Goal: Check status: Check status

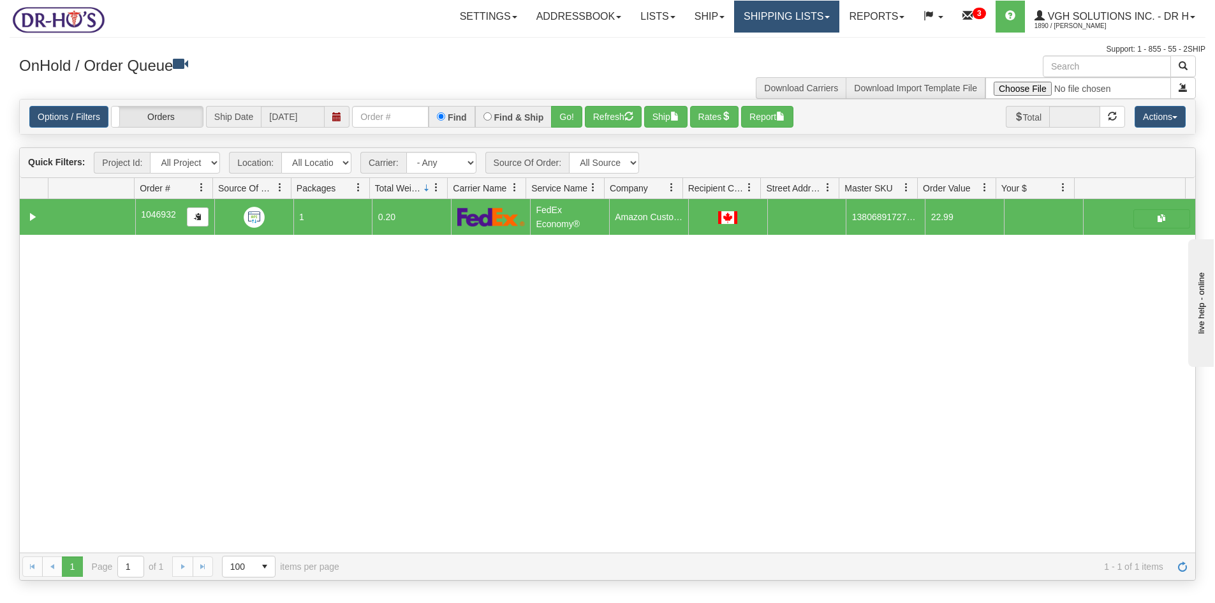
click at [791, 14] on link "Shipping lists" at bounding box center [786, 17] width 105 height 32
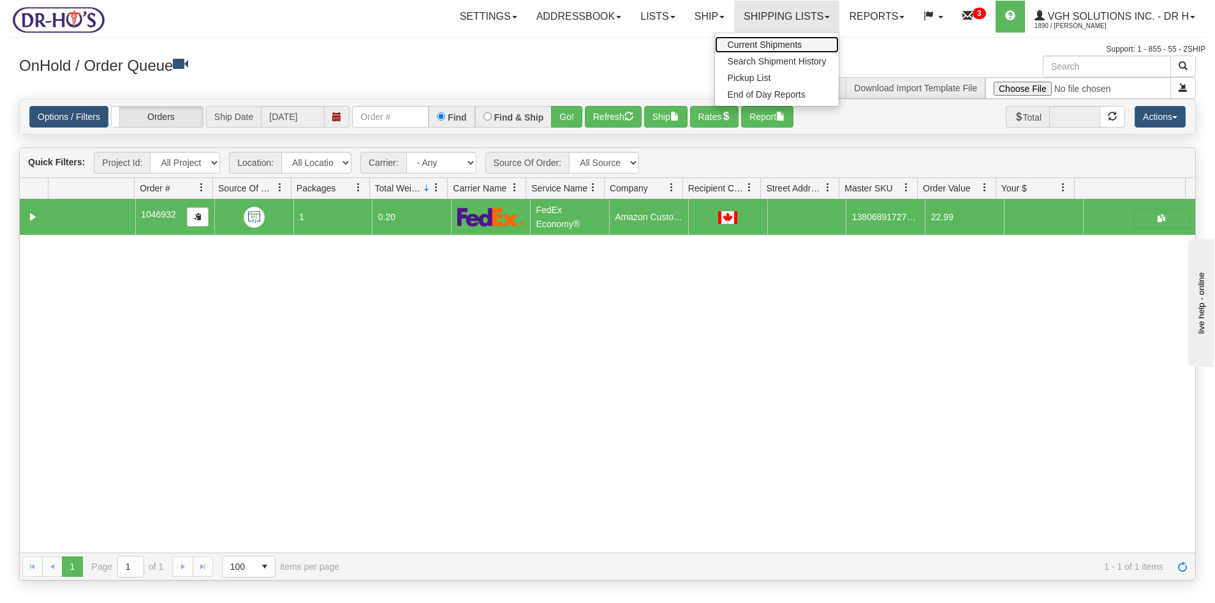
click at [746, 45] on span "Current Shipments" at bounding box center [765, 45] width 75 height 10
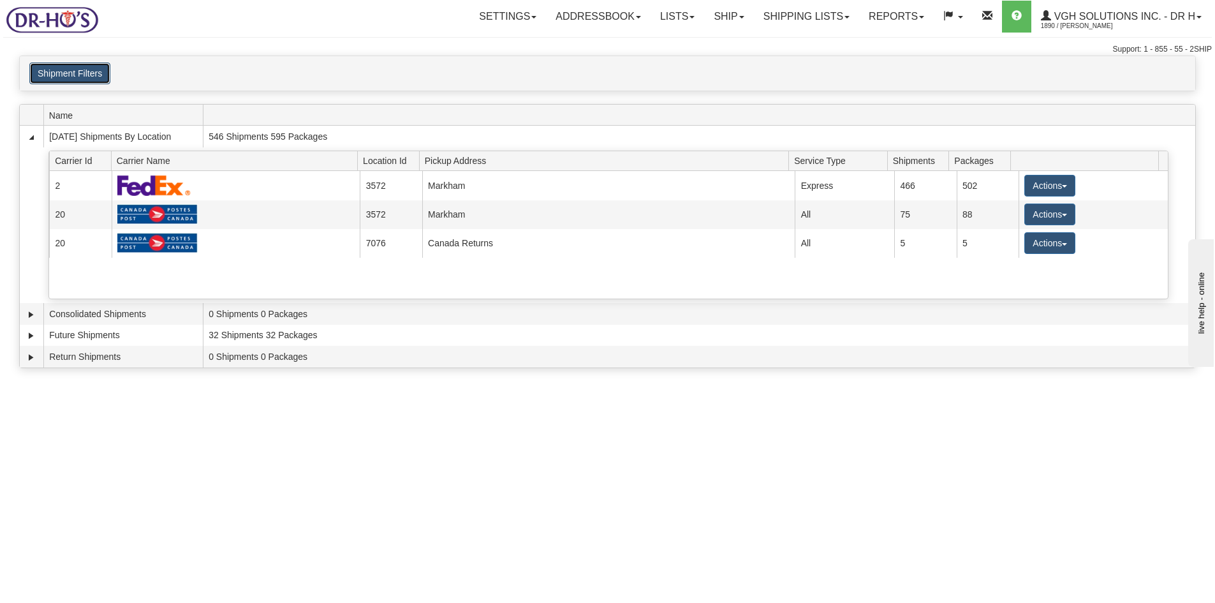
click at [80, 68] on button "Shipment Filters" at bounding box center [69, 73] width 81 height 22
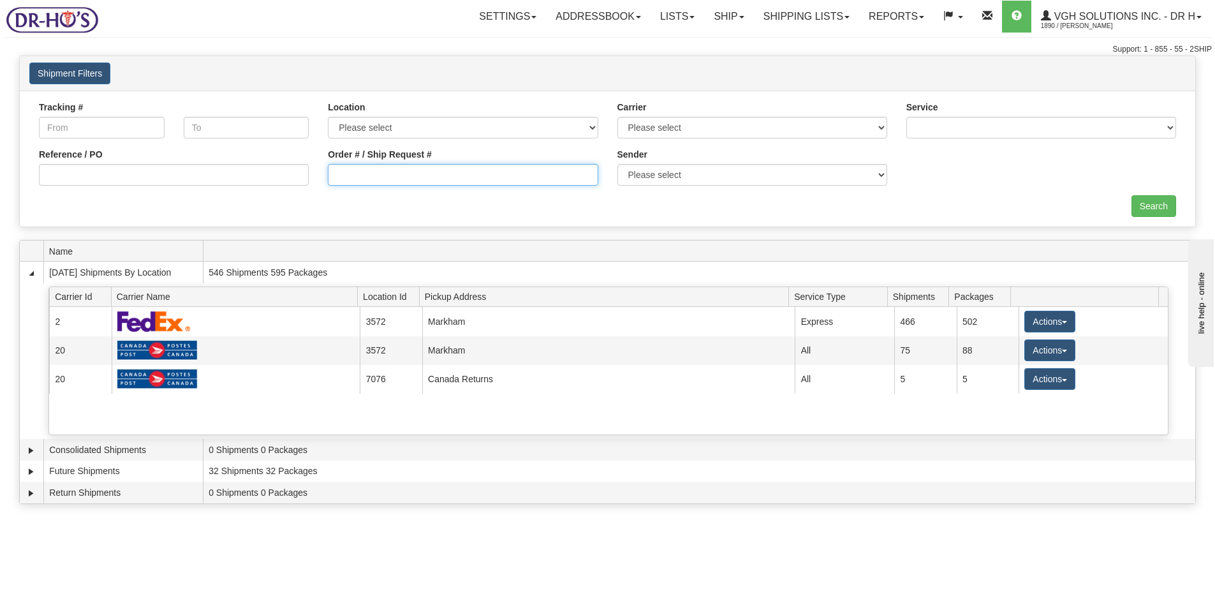
click at [377, 178] on input "Order # / Ship Request #" at bounding box center [463, 175] width 270 height 22
type input "1046732"
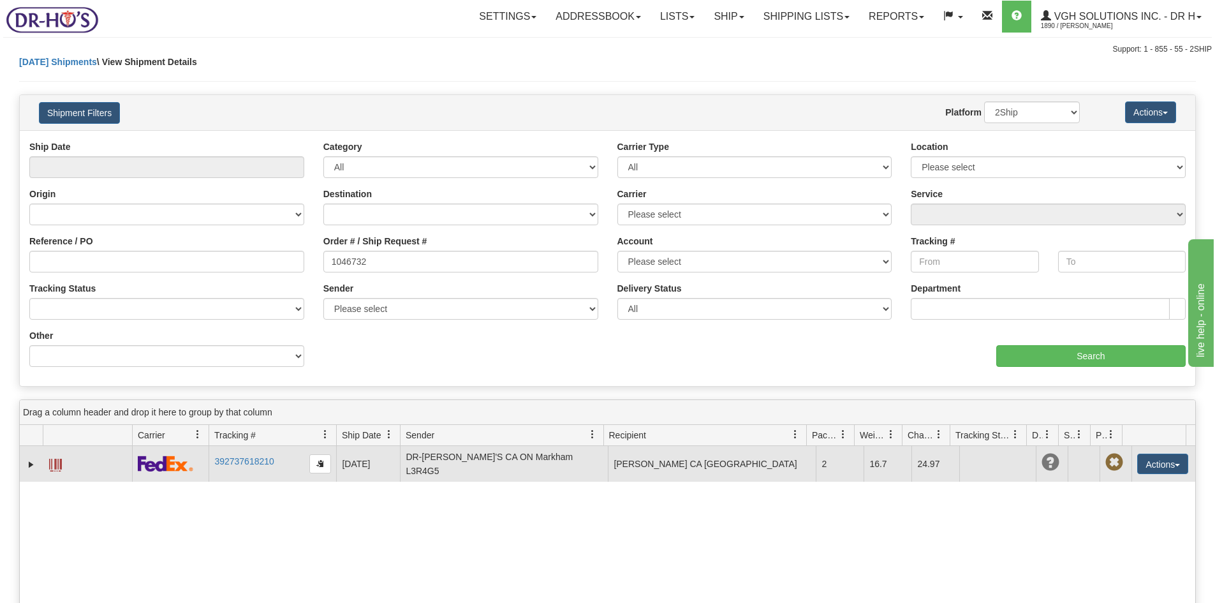
click at [50, 460] on span at bounding box center [55, 464] width 13 height 13
